Goal: Information Seeking & Learning: Compare options

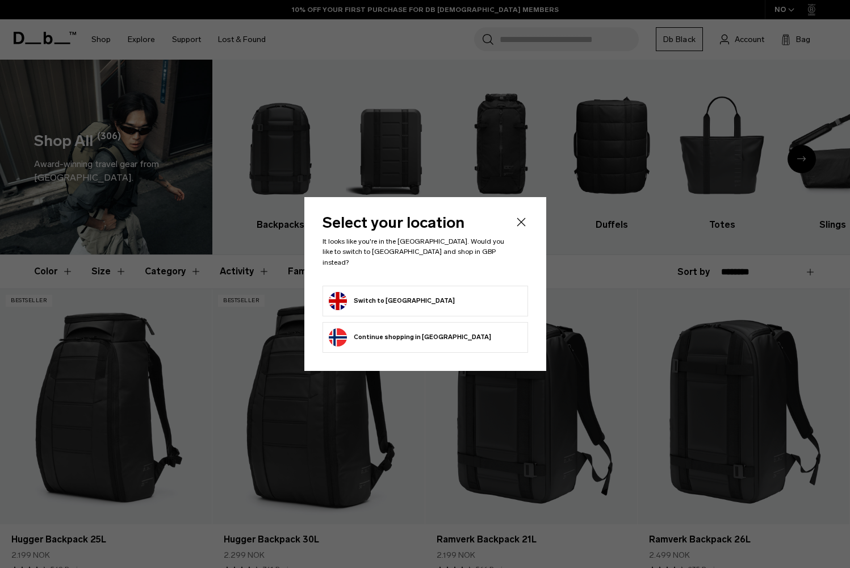
click at [419, 298] on button "Switch to United Kingdom" at bounding box center [392, 301] width 126 height 18
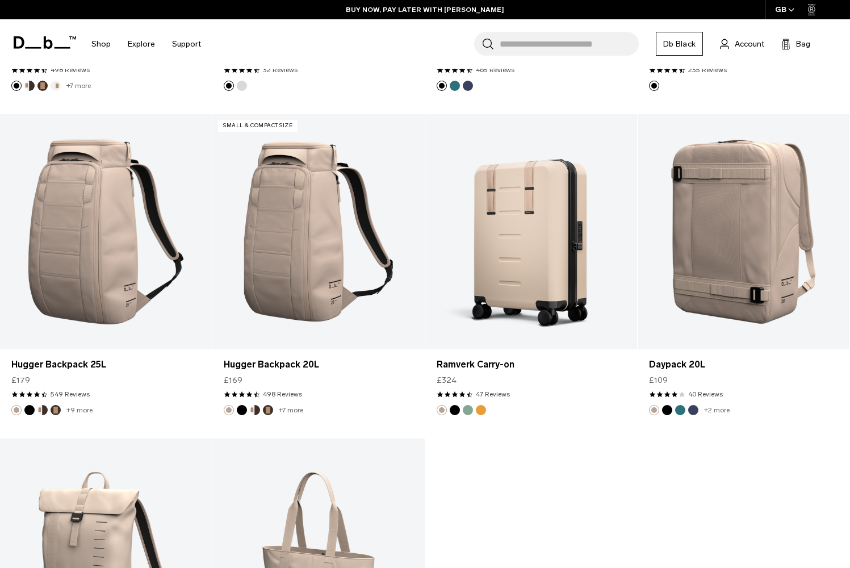
scroll to position [3426, 0]
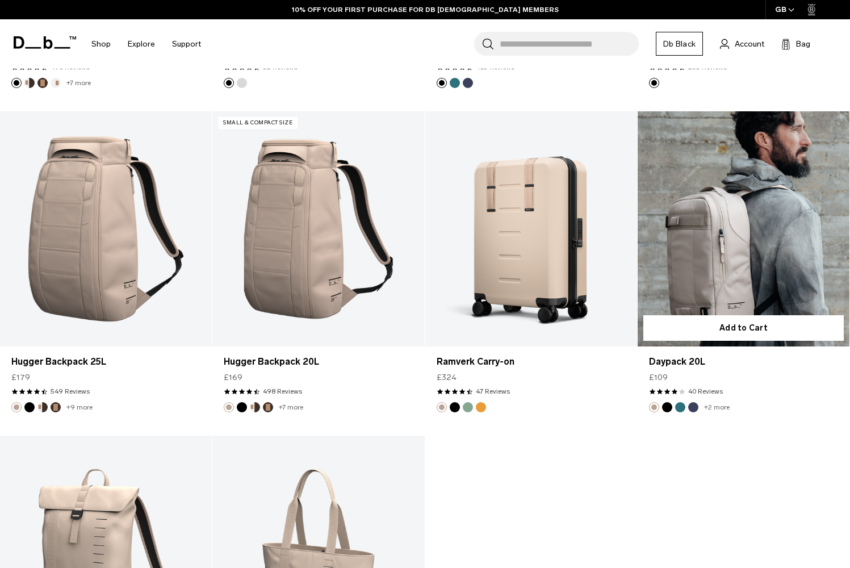
click at [696, 409] on button "Blue Hour" at bounding box center [694, 407] width 10 height 10
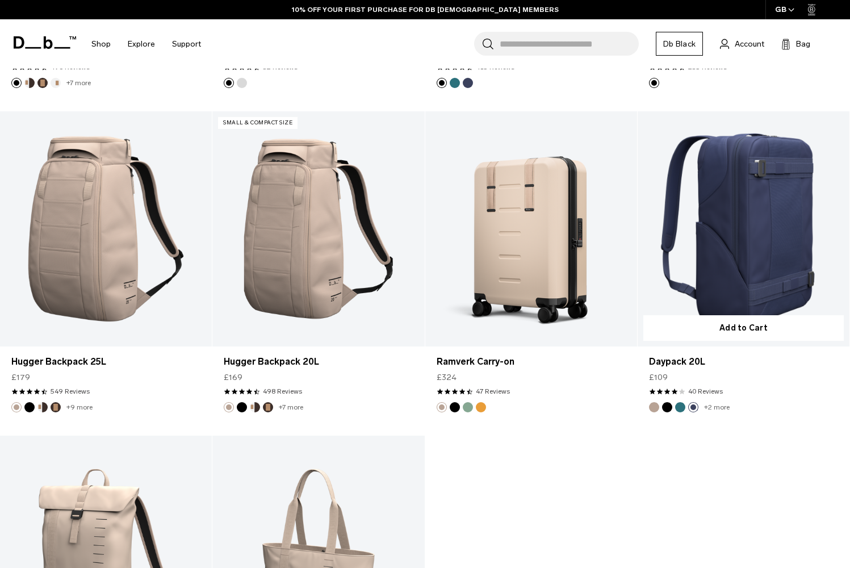
click at [681, 408] on button "Midnight Teal" at bounding box center [681, 407] width 10 height 10
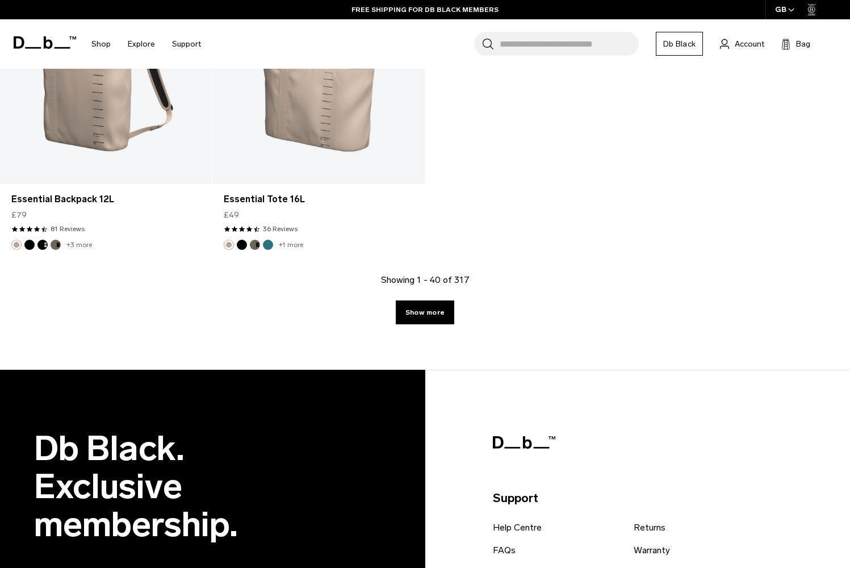
scroll to position [3916, 0]
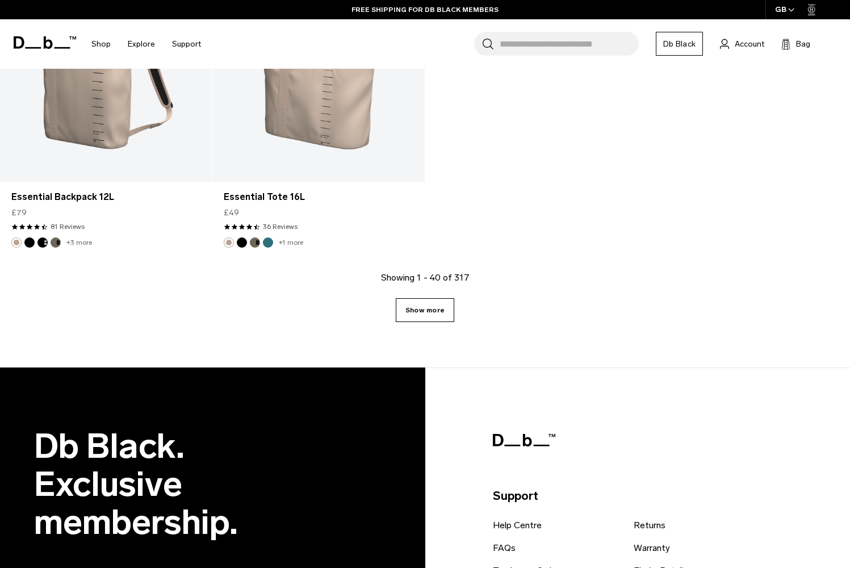
click at [444, 307] on link "Show more" at bounding box center [425, 310] width 59 height 24
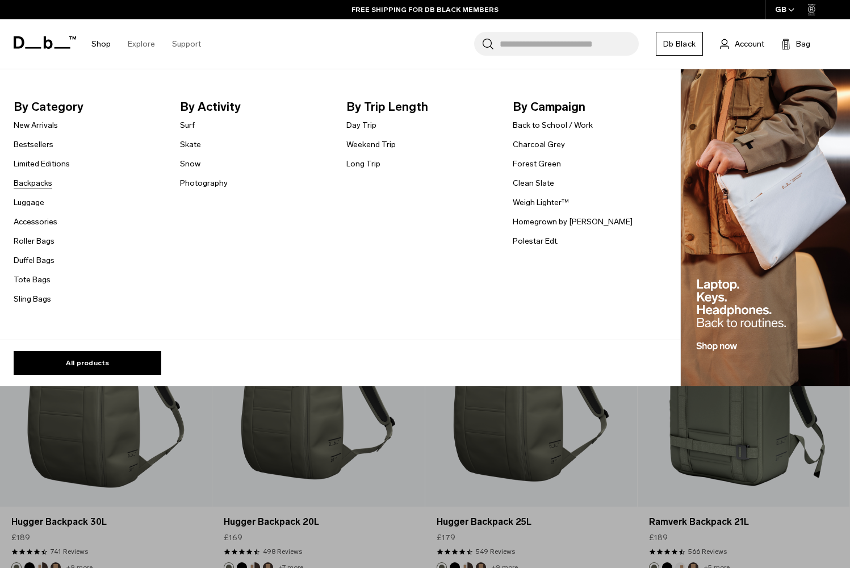
click at [42, 182] on link "Backpacks" at bounding box center [33, 183] width 39 height 12
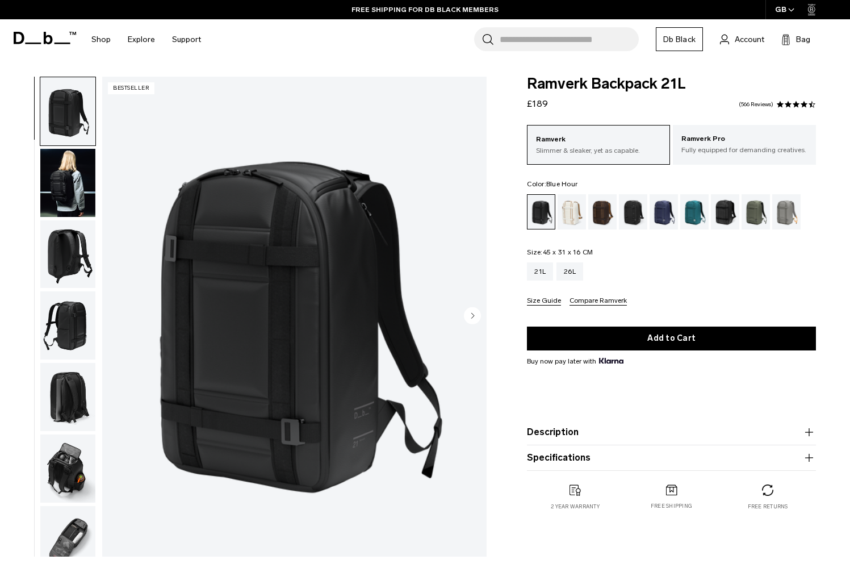
click at [662, 212] on div "Blue Hour" at bounding box center [664, 211] width 29 height 35
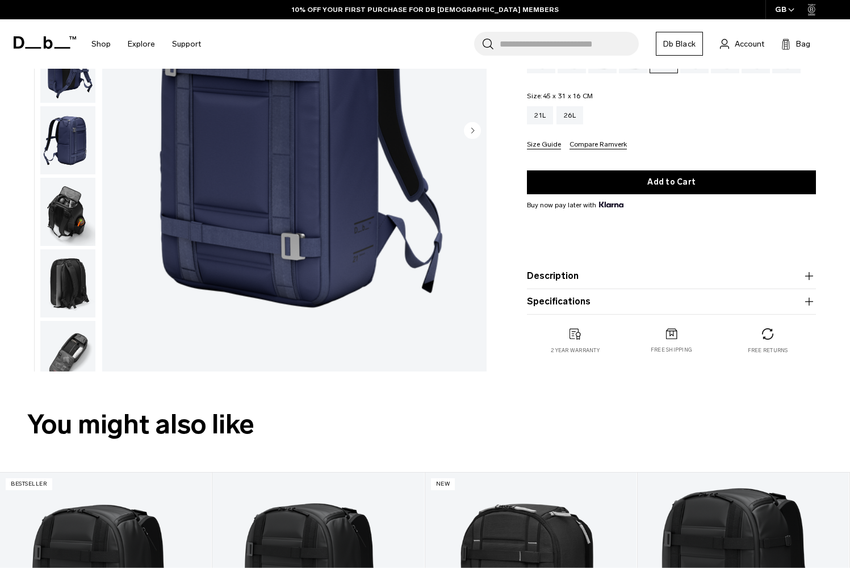
scroll to position [210, 0]
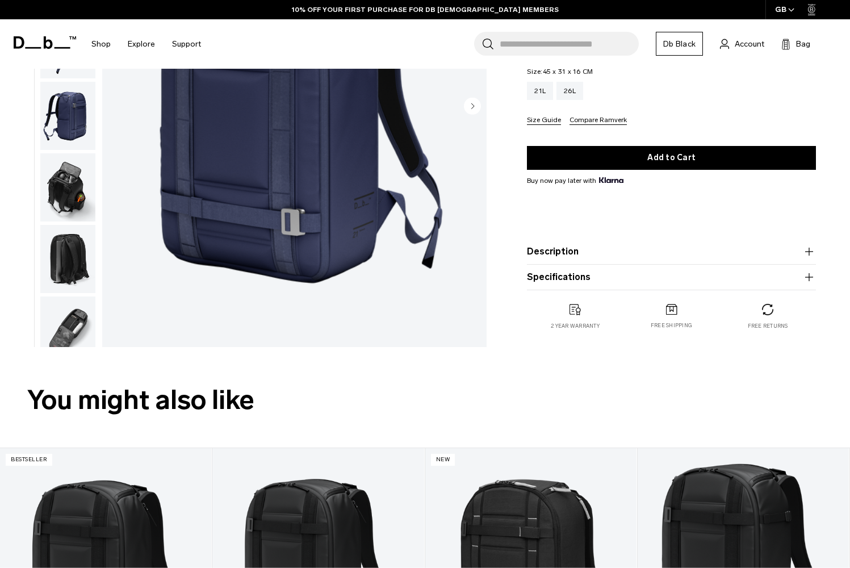
click at [594, 271] on button "Specifications" at bounding box center [671, 277] width 289 height 14
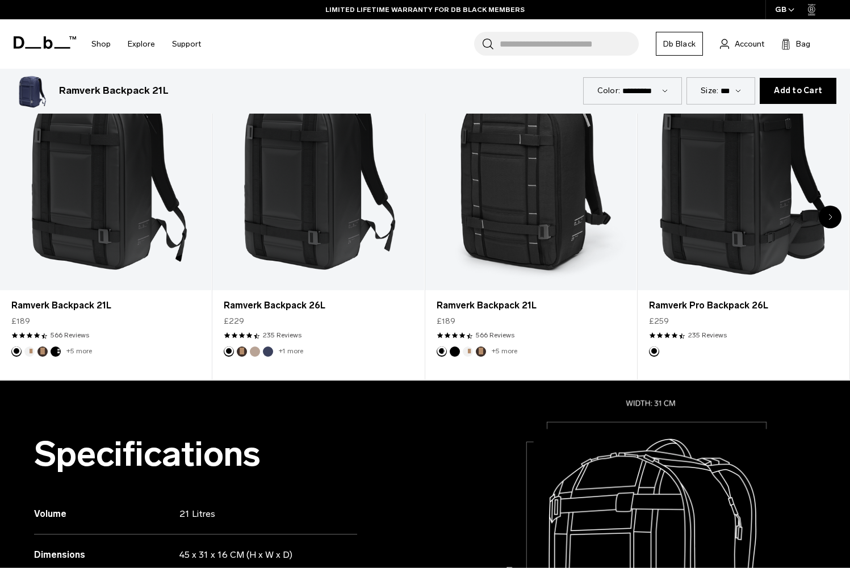
scroll to position [0, 0]
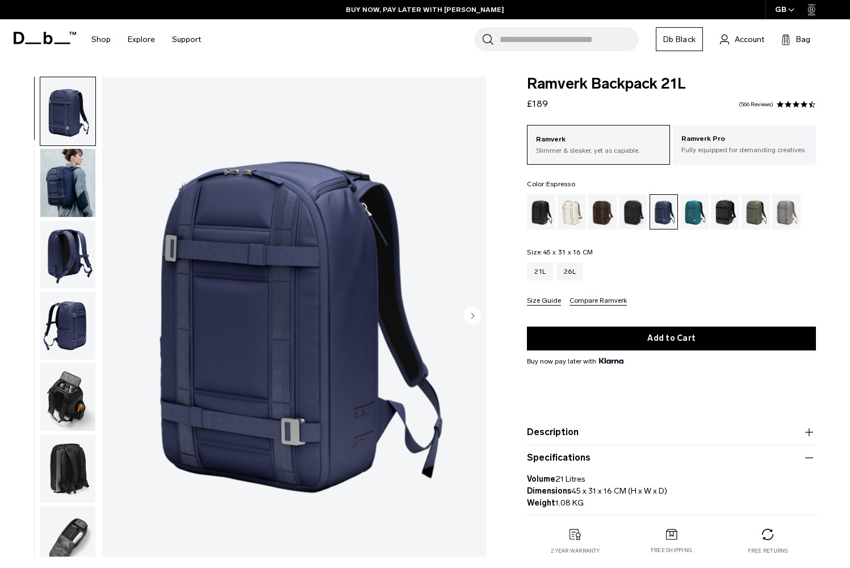
click at [597, 215] on div "Espresso" at bounding box center [603, 211] width 29 height 35
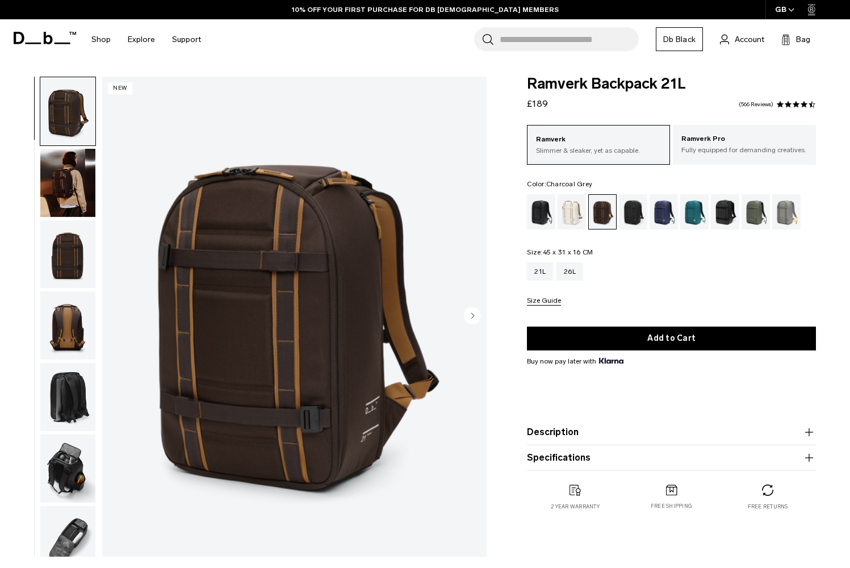
click at [637, 217] on div "Charcoal Grey" at bounding box center [633, 211] width 29 height 35
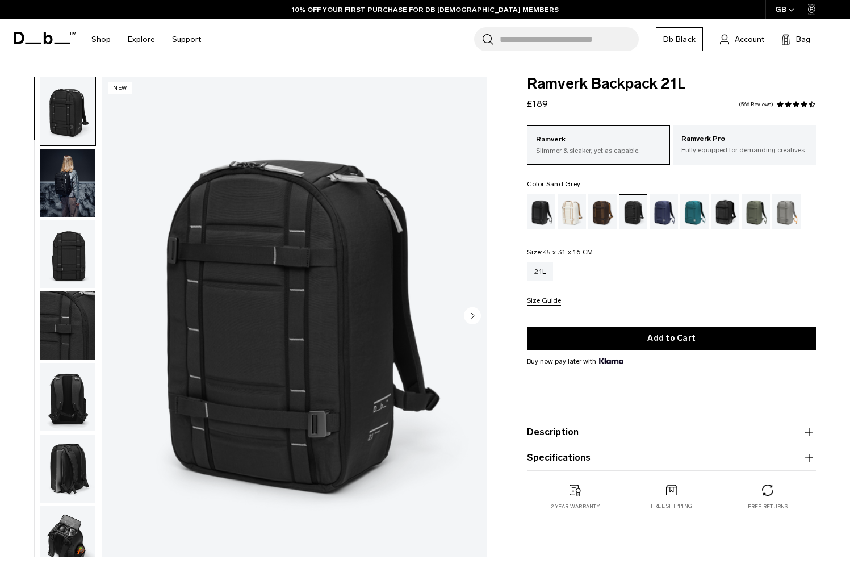
click at [781, 218] on div "Sand Grey" at bounding box center [787, 211] width 29 height 35
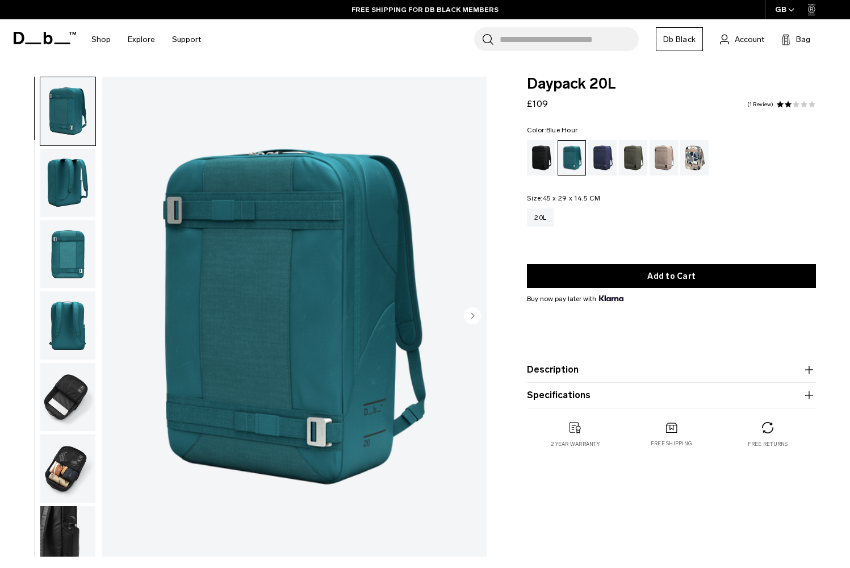
click at [603, 155] on div "Blue Hour" at bounding box center [603, 157] width 29 height 35
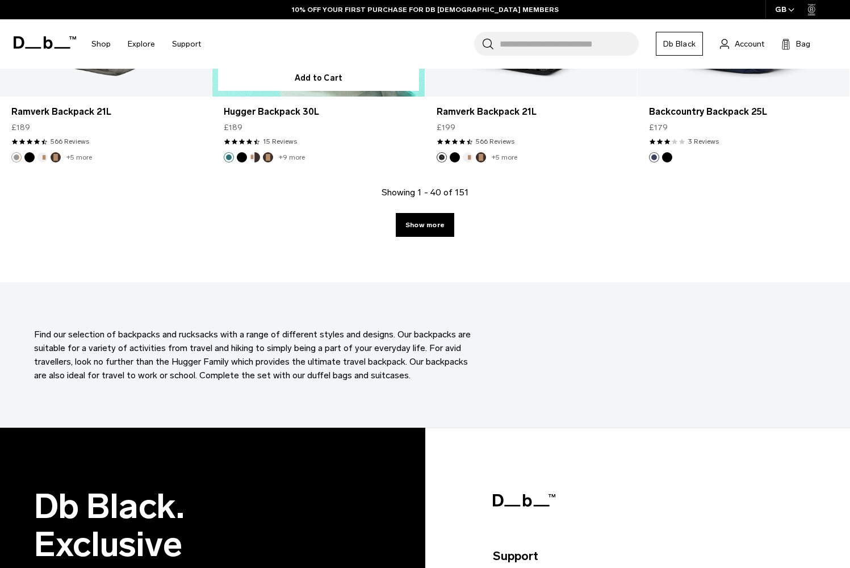
scroll to position [3354, 0]
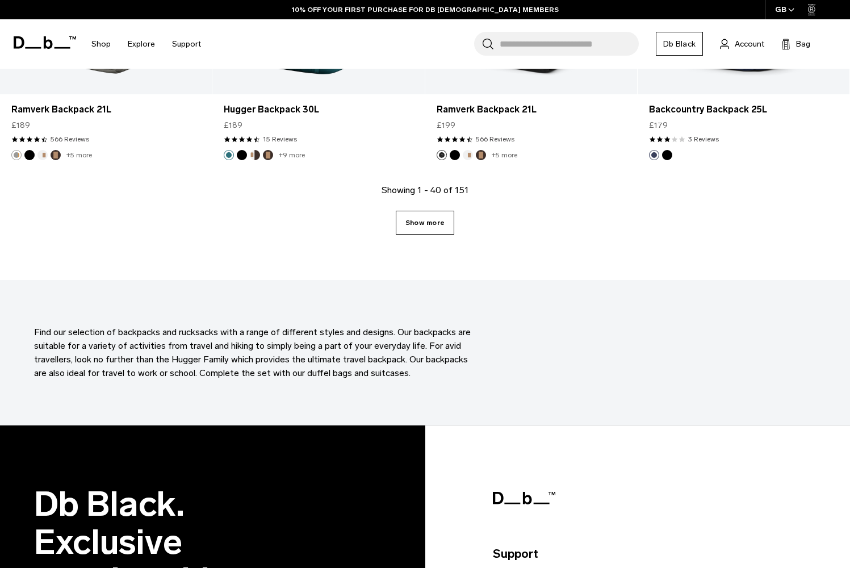
click at [424, 223] on link "Show more" at bounding box center [425, 223] width 59 height 24
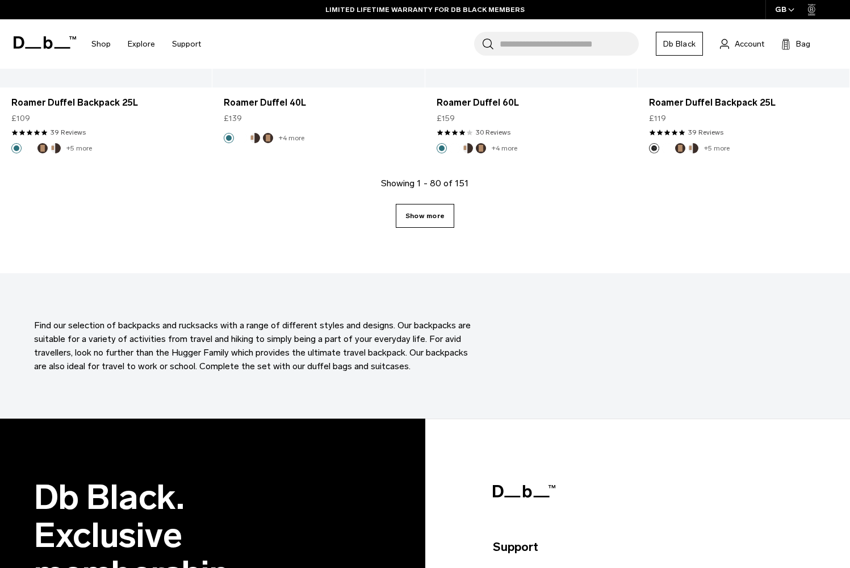
scroll to position [6610, 0]
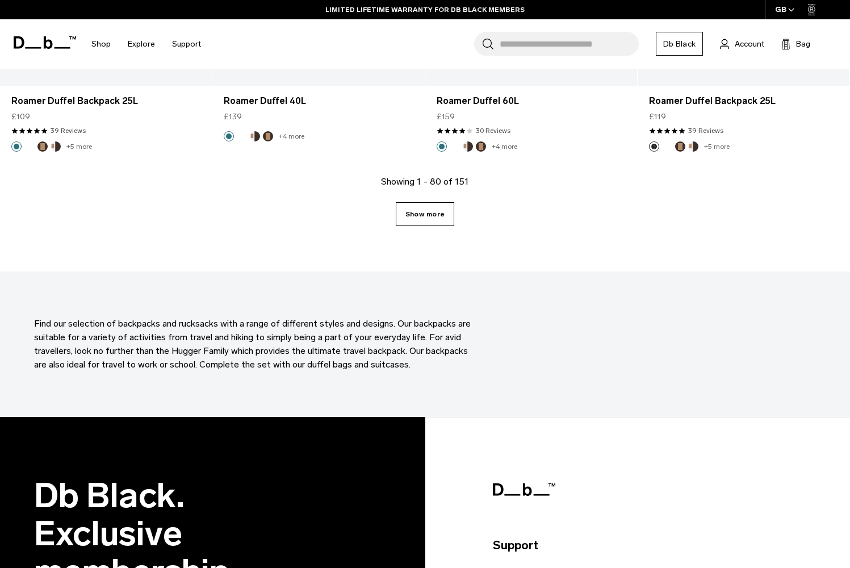
click at [429, 218] on link "Show more" at bounding box center [425, 214] width 59 height 24
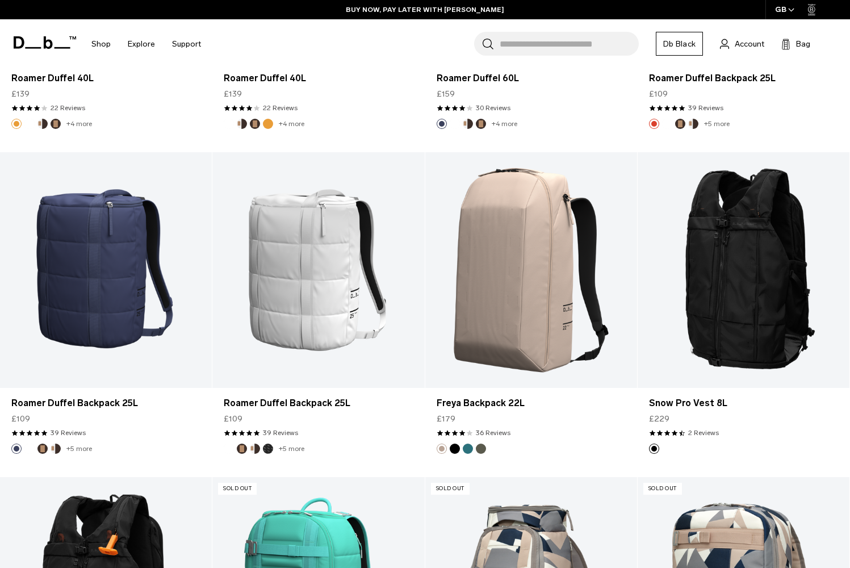
scroll to position [7614, 0]
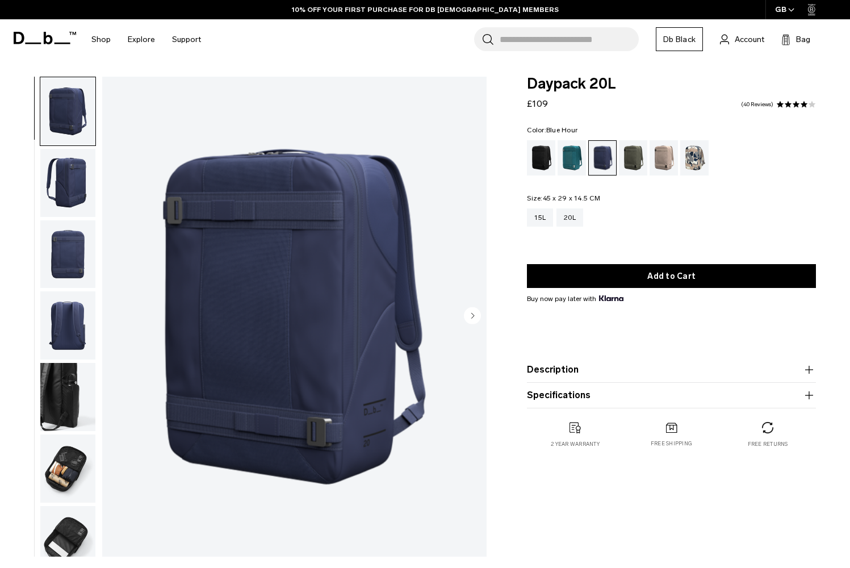
click at [474, 315] on icon "Next slide" at bounding box center [473, 315] width 3 height 5
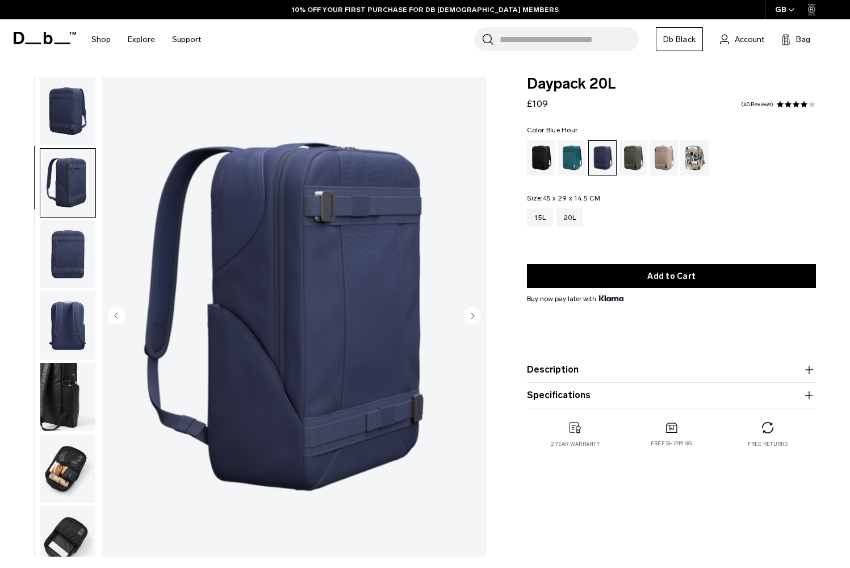
scroll to position [18, 0]
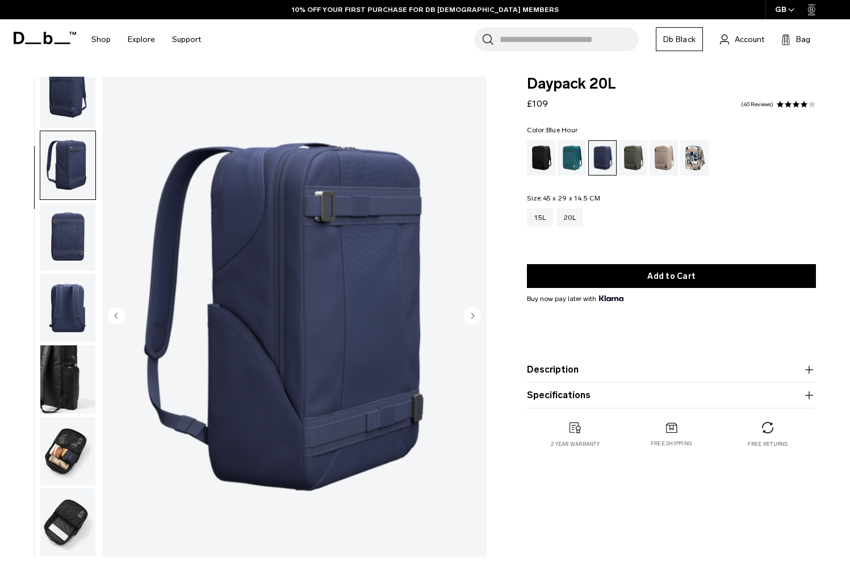
click at [474, 315] on icon "Next slide" at bounding box center [473, 315] width 3 height 5
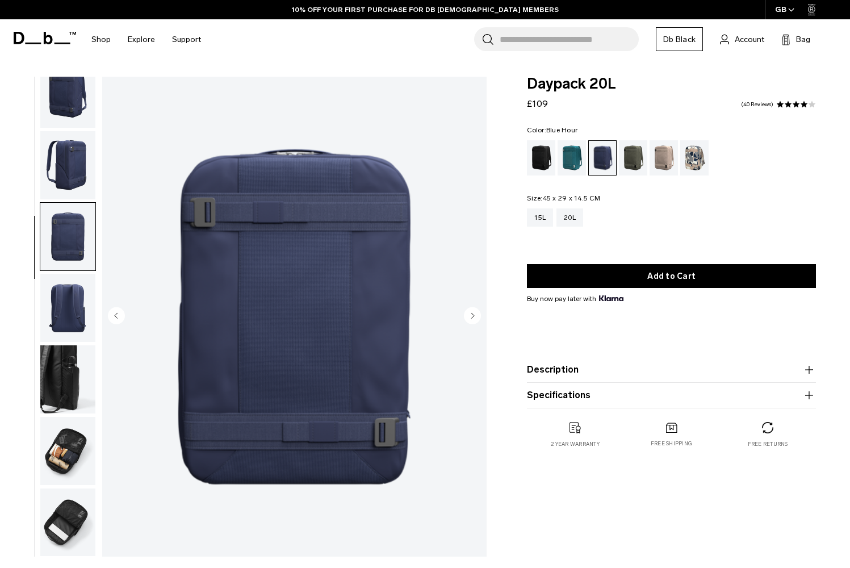
click at [474, 315] on icon "Next slide" at bounding box center [473, 315] width 3 height 5
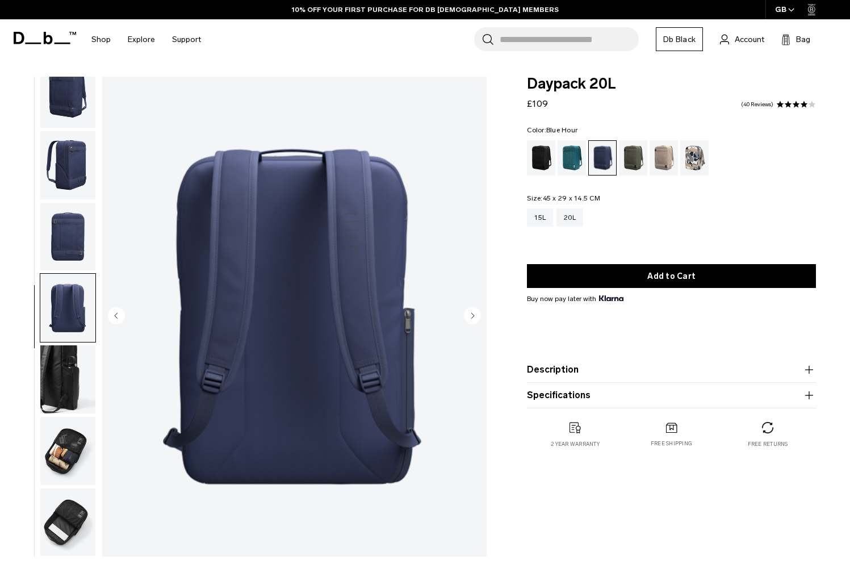
click at [474, 315] on icon "Next slide" at bounding box center [473, 315] width 3 height 5
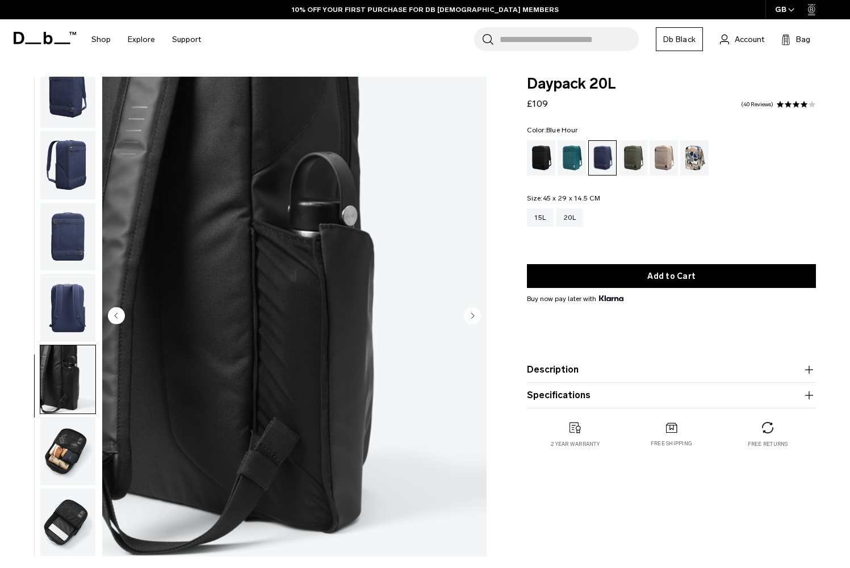
click at [474, 315] on icon "Next slide" at bounding box center [473, 315] width 3 height 5
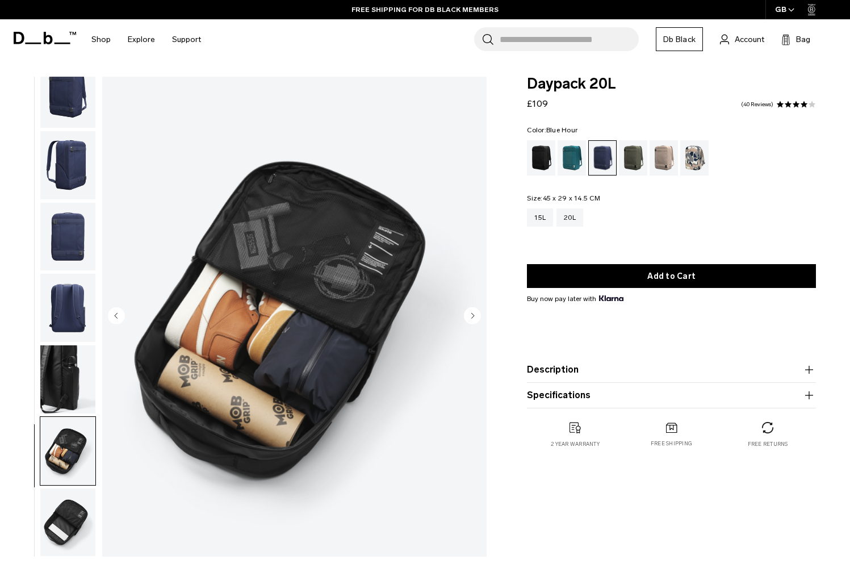
click at [474, 315] on icon "Next slide" at bounding box center [473, 315] width 3 height 5
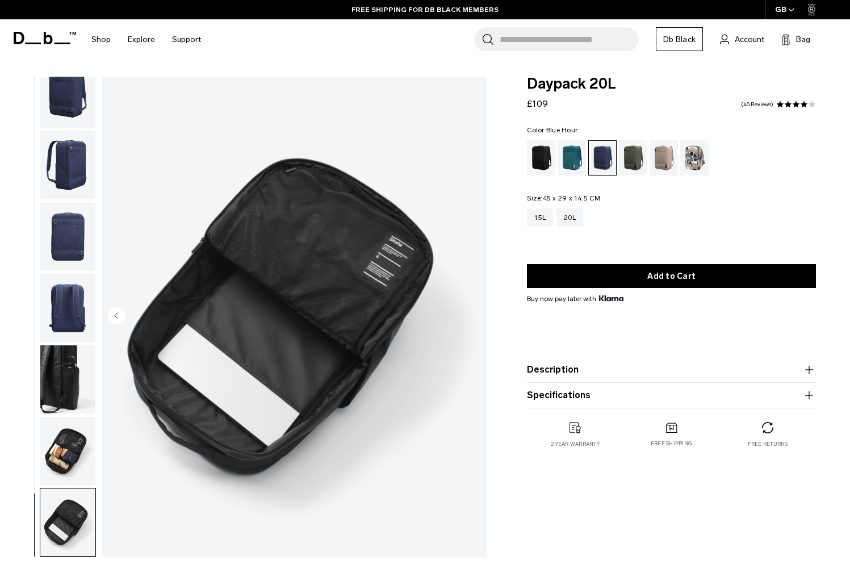
click at [567, 400] on button "Specifications" at bounding box center [671, 396] width 289 height 14
